Goal: Task Accomplishment & Management: Manage account settings

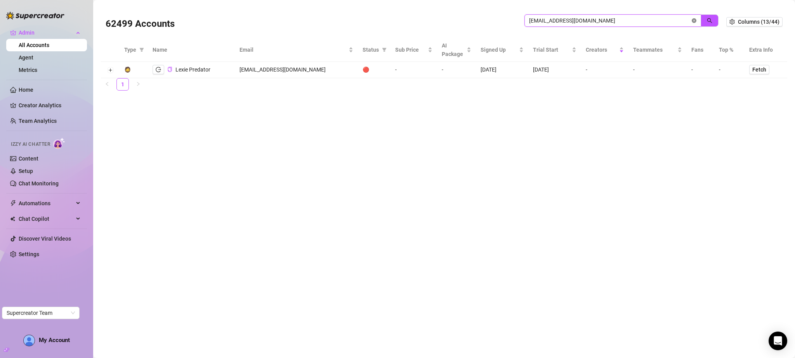
click at [695, 19] on icon "close-circle" at bounding box center [694, 20] width 5 height 5
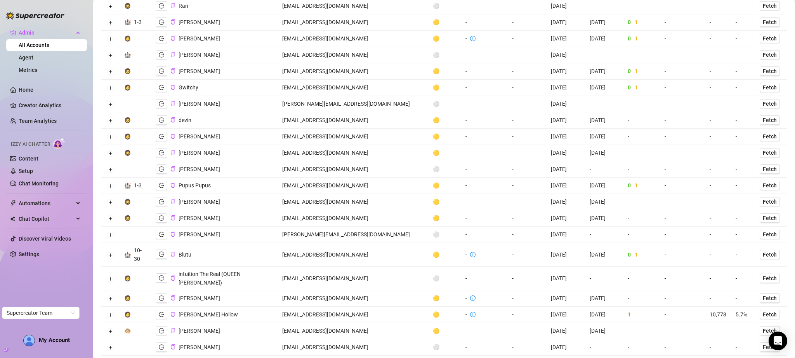
scroll to position [67, 0]
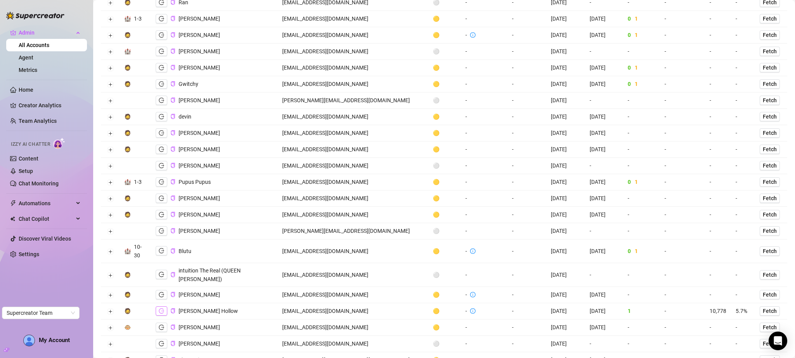
click at [163, 308] on icon "logout" at bounding box center [161, 310] width 5 height 5
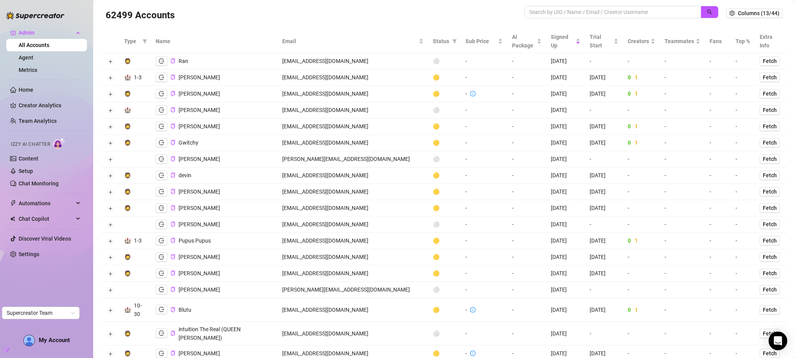
scroll to position [0, 0]
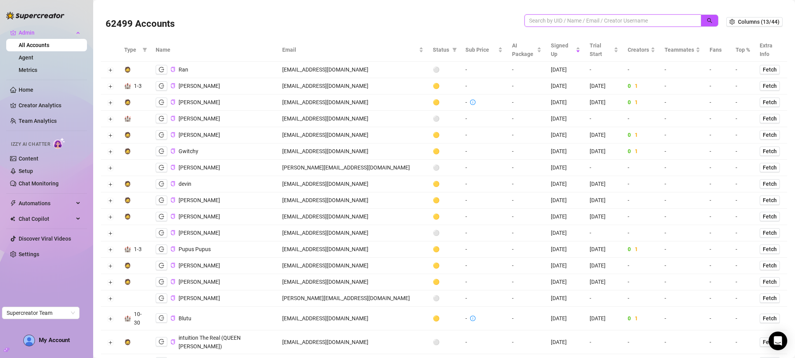
click at [554, 22] on input "search" at bounding box center [609, 20] width 161 height 9
type input "reef"
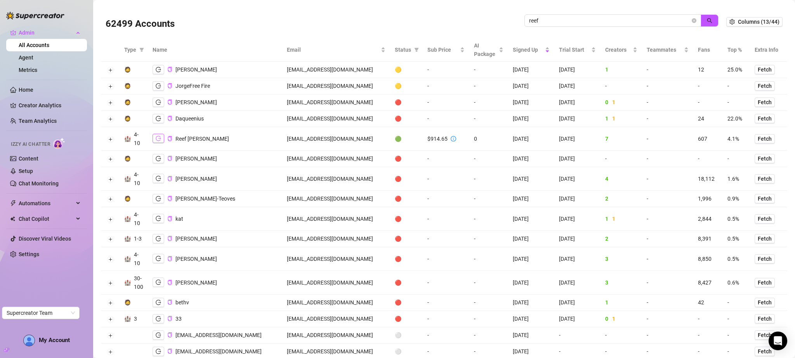
click at [158, 139] on icon "logout" at bounding box center [158, 138] width 5 height 5
click at [600, 15] on span "reef" at bounding box center [613, 20] width 177 height 12
click at [600, 18] on input "reef" at bounding box center [609, 20] width 161 height 9
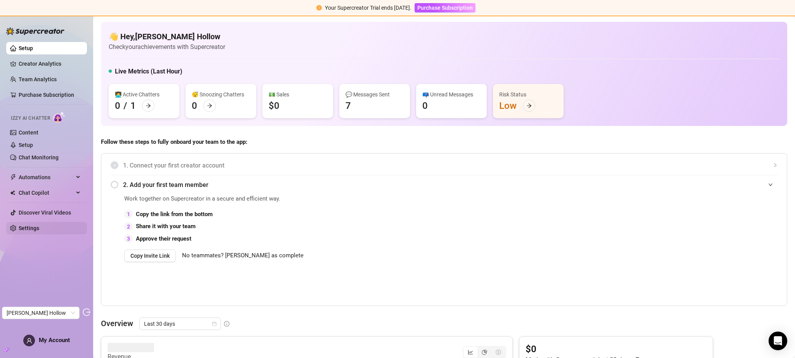
click at [39, 225] on link "Settings" at bounding box center [29, 228] width 21 height 6
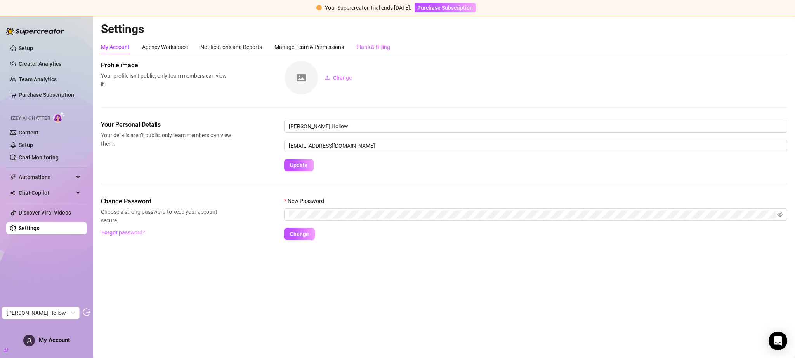
click at [370, 41] on div "Plans & Billing" at bounding box center [373, 47] width 34 height 15
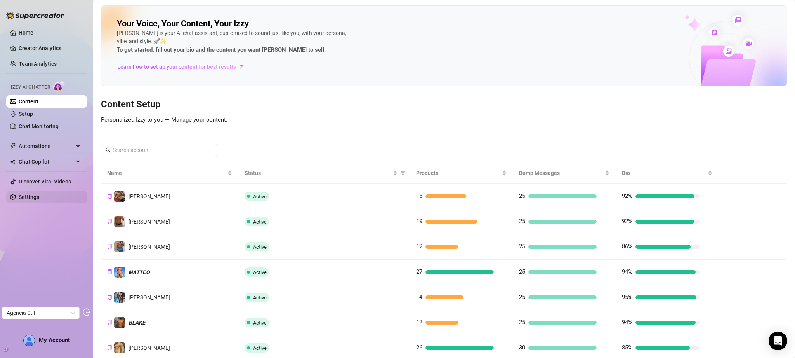
click at [39, 194] on link "Settings" at bounding box center [29, 197] width 21 height 6
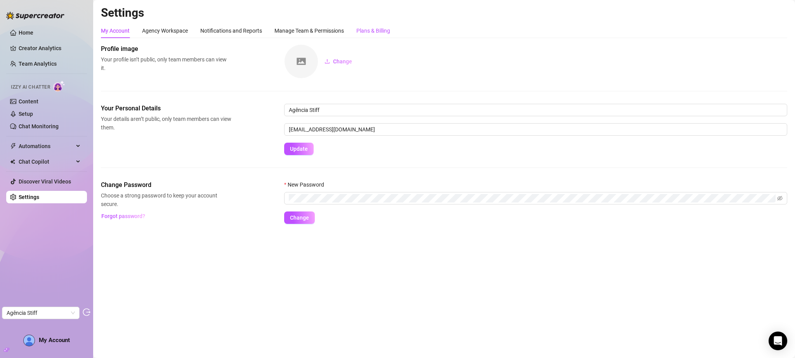
click at [383, 28] on div "Plans & Billing" at bounding box center [373, 30] width 34 height 9
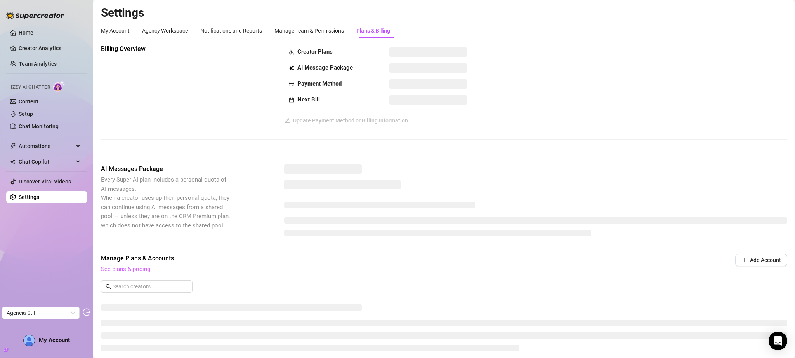
click at [136, 271] on link "See plans & pricing" at bounding box center [125, 268] width 49 height 7
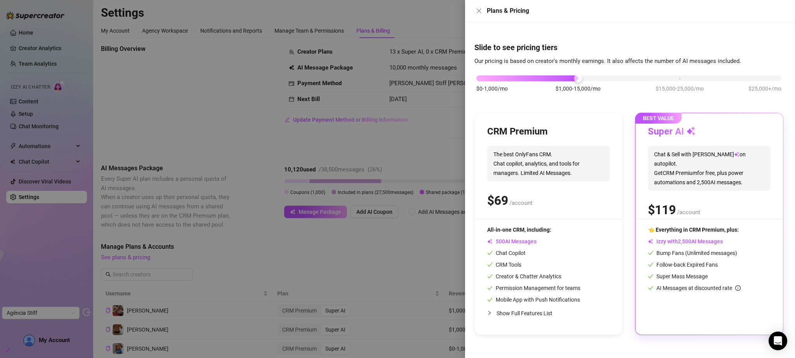
click at [434, 124] on div at bounding box center [397, 179] width 795 height 358
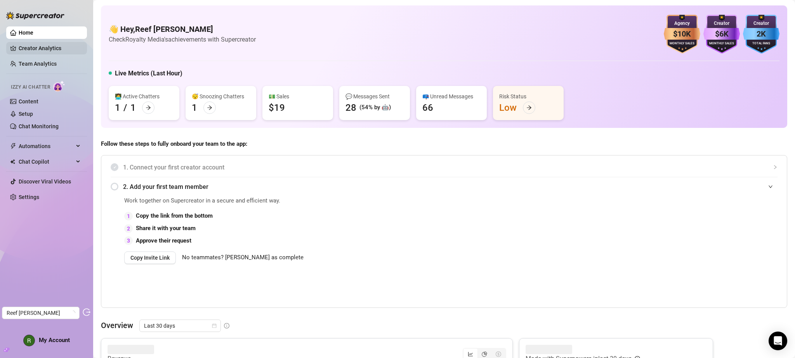
click at [52, 50] on link "Creator Analytics" at bounding box center [50, 48] width 62 height 12
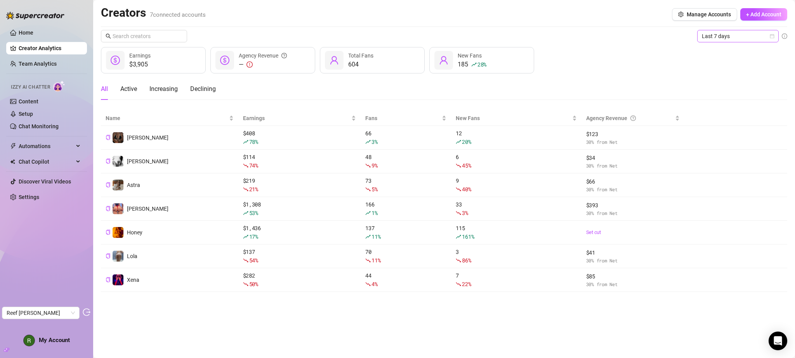
click at [734, 40] on span "Last 7 days" at bounding box center [738, 36] width 72 height 12
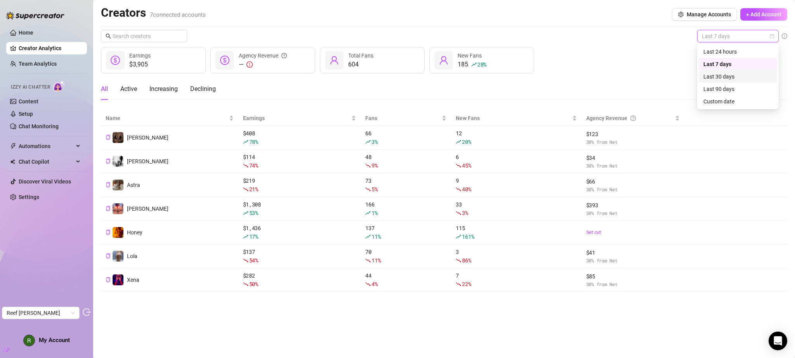
click at [734, 80] on div "Last 30 days" at bounding box center [738, 76] width 69 height 9
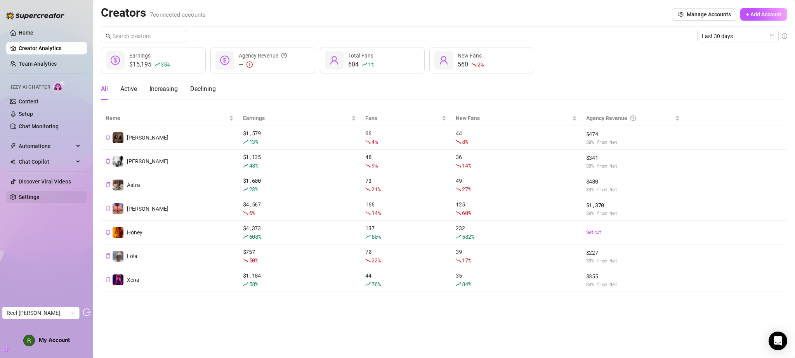
click at [39, 200] on link "Settings" at bounding box center [29, 197] width 21 height 6
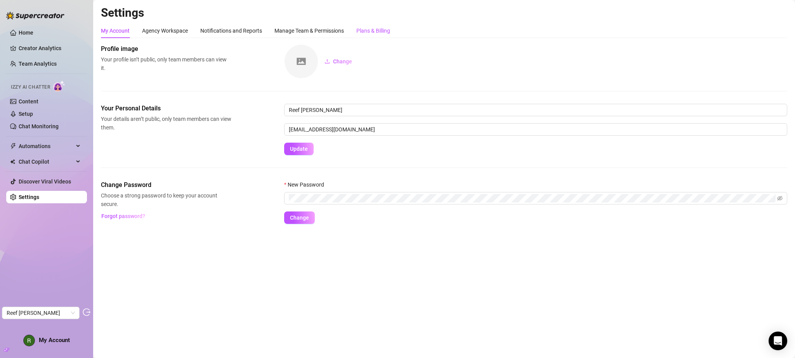
click at [382, 29] on div "Plans & Billing" at bounding box center [373, 30] width 34 height 9
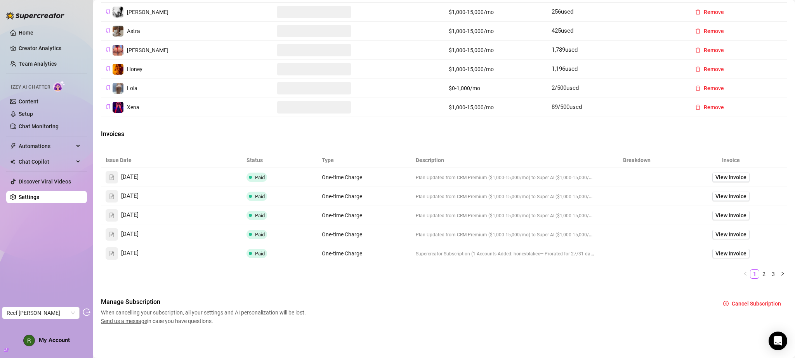
scroll to position [317, 0]
click at [760, 274] on link "2" at bounding box center [764, 273] width 9 height 9
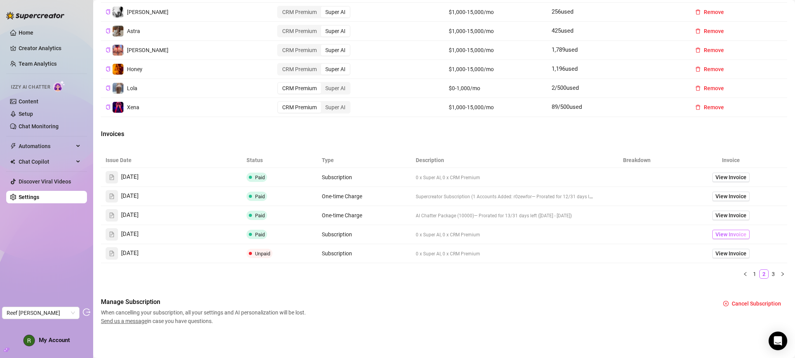
click at [712, 235] on link "View Invoice" at bounding box center [730, 233] width 37 height 9
click at [769, 273] on link "3" at bounding box center [773, 273] width 9 height 9
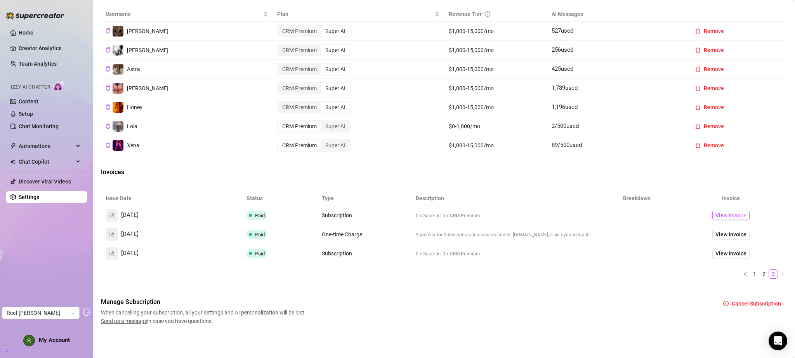
click at [716, 216] on span "View Invoice" at bounding box center [731, 215] width 31 height 9
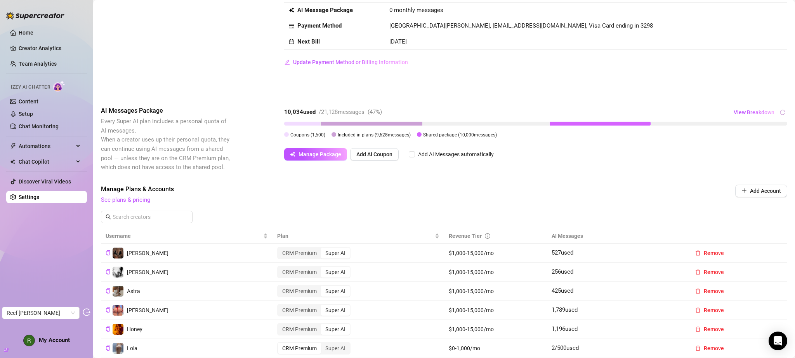
scroll to position [0, 0]
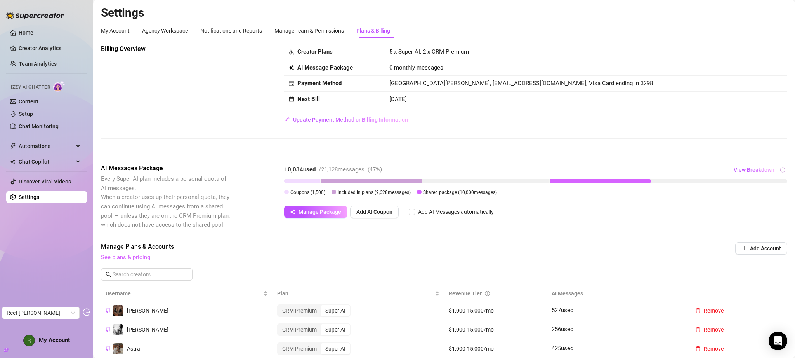
click at [147, 260] on link "See plans & pricing" at bounding box center [125, 257] width 49 height 7
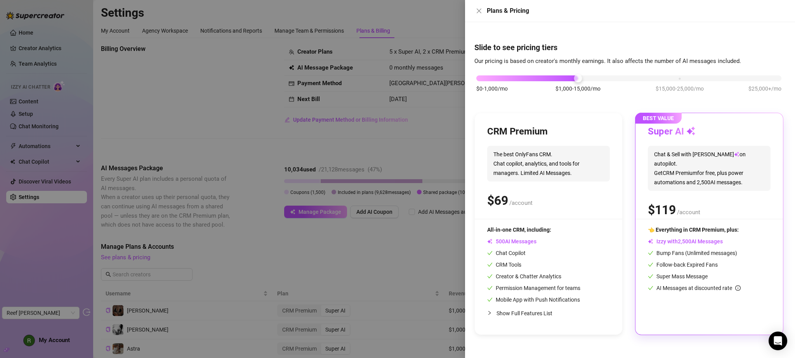
click at [485, 78] on div "$0-1,000/mo $1,000-15,000/mo $15,000-25,000/mo $25,000+/mo" at bounding box center [628, 76] width 305 height 5
click at [560, 78] on div "$0-1,000/mo $1,000-15,000/mo $15,000-25,000/mo $25,000+/mo" at bounding box center [628, 76] width 305 height 5
click at [487, 78] on div "$0-1,000/mo $1,000-15,000/mo $15,000-25,000/mo $25,000+/mo" at bounding box center [628, 76] width 305 height 5
click at [576, 76] on div "$0-1,000/mo $1,000-15,000/mo $15,000-25,000/mo $25,000+/mo" at bounding box center [628, 76] width 305 height 5
click at [483, 76] on div "$0-1,000/mo $1,000-15,000/mo $15,000-25,000/mo $25,000+/mo" at bounding box center [628, 76] width 305 height 5
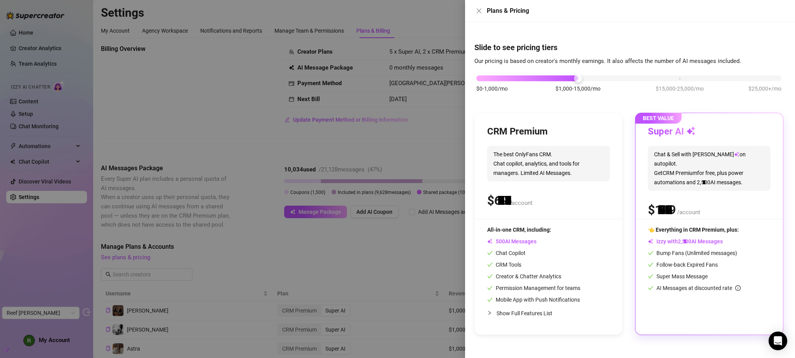
click at [564, 78] on div "$0-1,000/mo $1,000-15,000/mo $15,000-25,000/mo $25,000+/mo" at bounding box center [628, 76] width 305 height 5
click at [481, 12] on icon "close" at bounding box center [479, 11] width 5 height 5
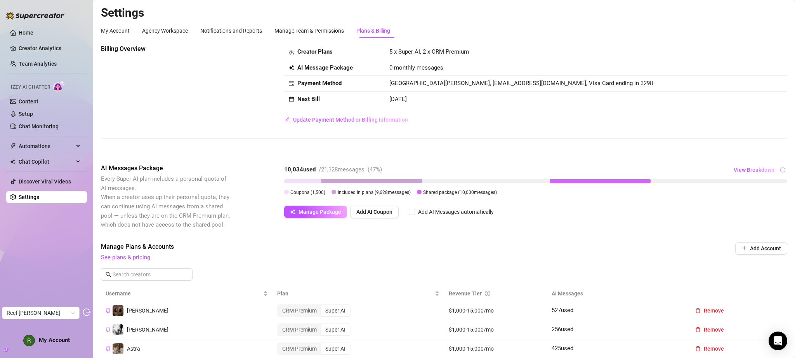
click at [439, 260] on span "See plans & pricing" at bounding box center [392, 257] width 582 height 9
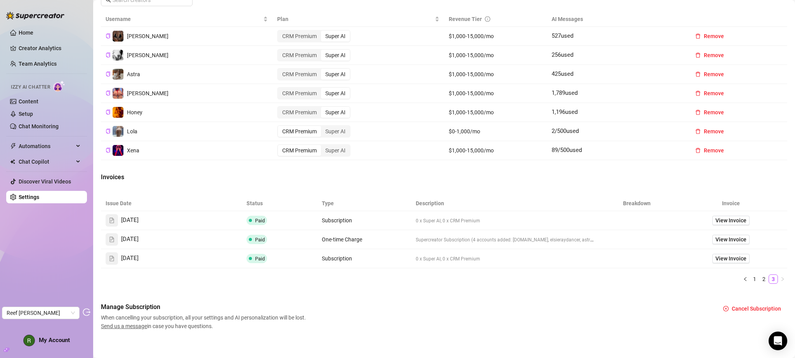
scroll to position [268, 0]
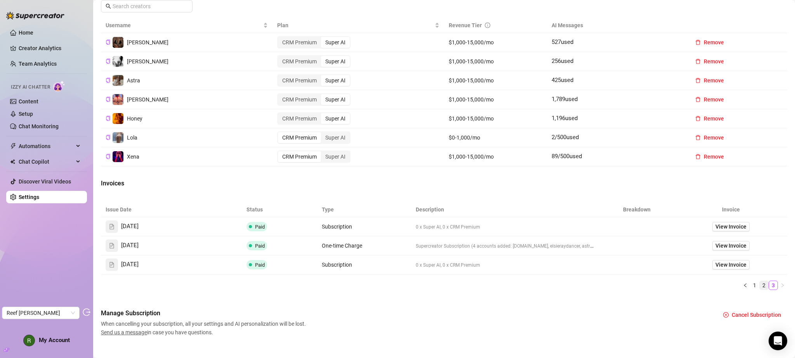
click at [760, 285] on link "2" at bounding box center [764, 285] width 9 height 9
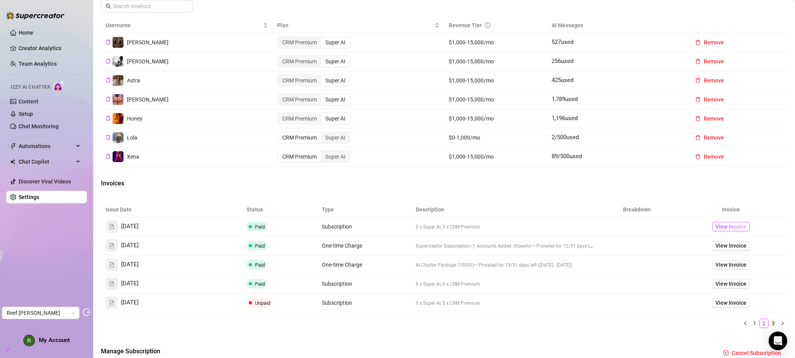
click at [724, 225] on span "View Invoice" at bounding box center [731, 226] width 31 height 9
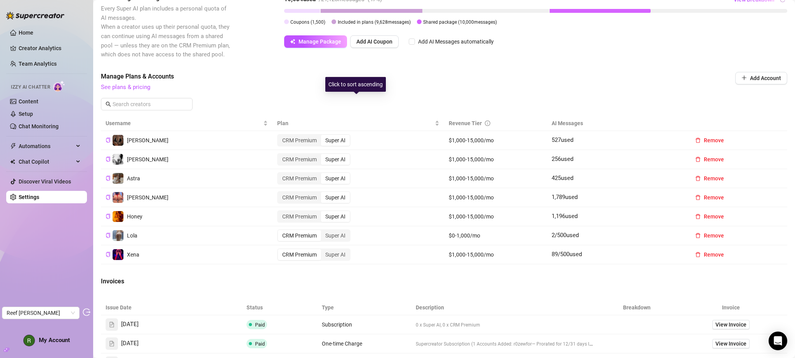
scroll to position [127, 0]
